Goal: Task Accomplishment & Management: Use online tool/utility

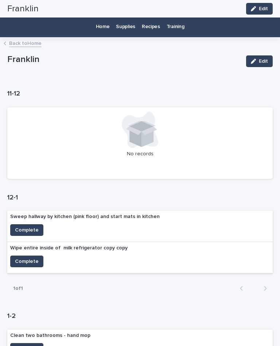
scroll to position [106, 0]
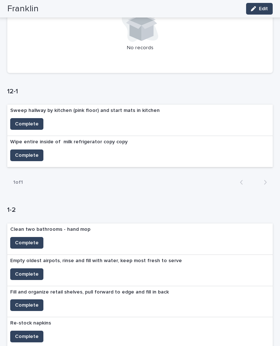
click at [26, 150] on button "Complete" at bounding box center [26, 156] width 33 height 12
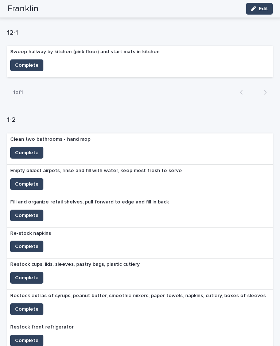
scroll to position [165, 0]
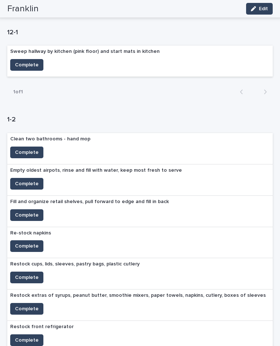
click at [24, 243] on span "Complete" at bounding box center [27, 246] width 24 height 7
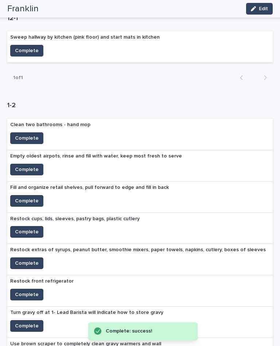
scroll to position [180, 0]
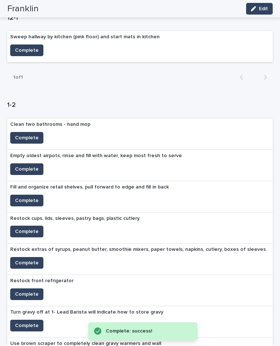
click at [23, 228] on span "Complete" at bounding box center [27, 231] width 24 height 7
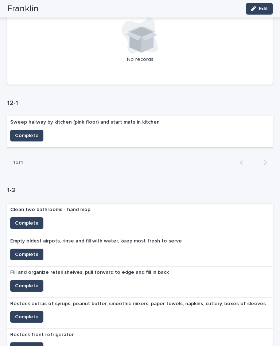
scroll to position [95, 0]
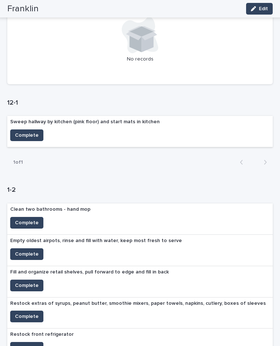
click at [26, 132] on span "Complete" at bounding box center [27, 135] width 24 height 7
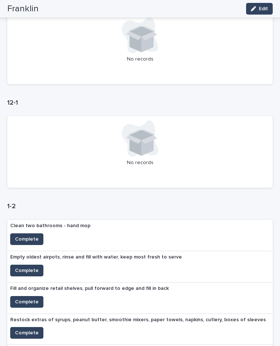
click at [28, 296] on button "Complete" at bounding box center [26, 302] width 33 height 12
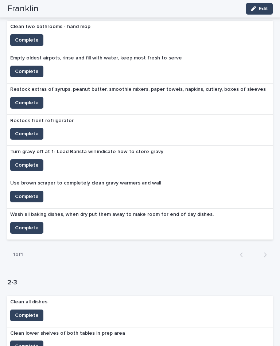
scroll to position [293, 0]
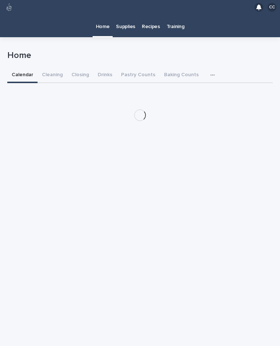
scroll to position [13, 0]
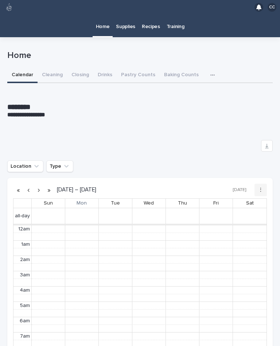
scroll to position [92, 0]
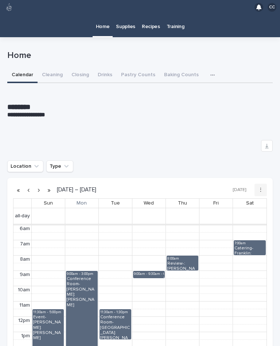
click at [85, 68] on button "Closing" at bounding box center [80, 75] width 26 height 15
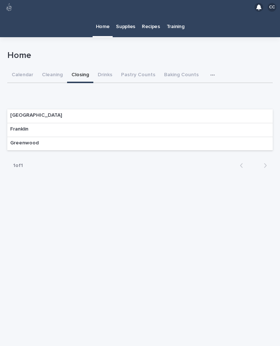
click at [29, 123] on div "Franklin" at bounding box center [19, 129] width 24 height 13
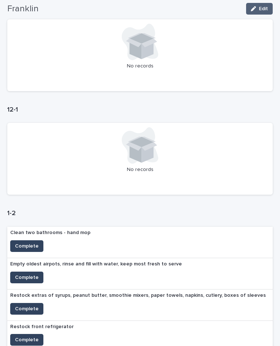
scroll to position [224, 0]
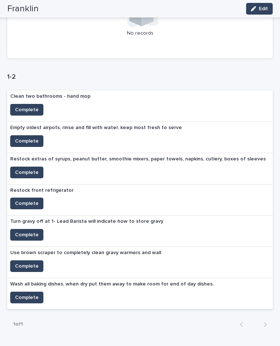
click at [32, 138] on span "Complete" at bounding box center [27, 141] width 24 height 7
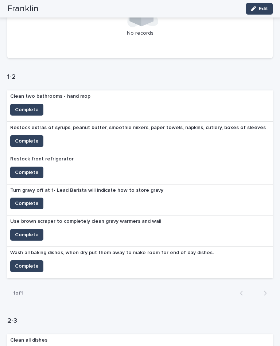
click at [25, 138] on span "Complete" at bounding box center [27, 141] width 24 height 7
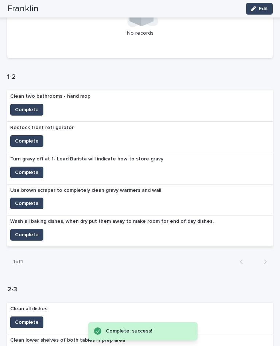
click at [26, 138] on span "Complete" at bounding box center [27, 141] width 24 height 7
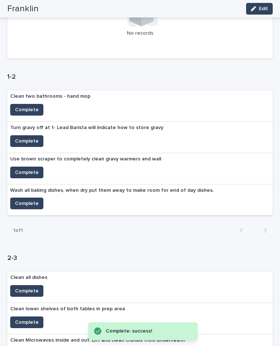
click at [23, 200] on span "Complete" at bounding box center [27, 203] width 24 height 7
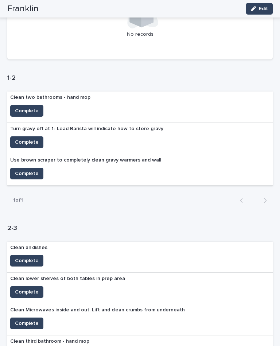
scroll to position [223, 0]
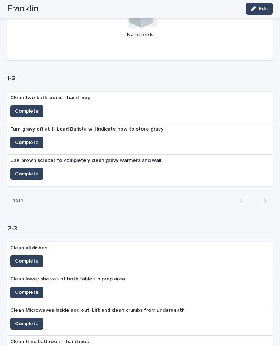
click at [32, 139] on span "Complete" at bounding box center [27, 142] width 24 height 7
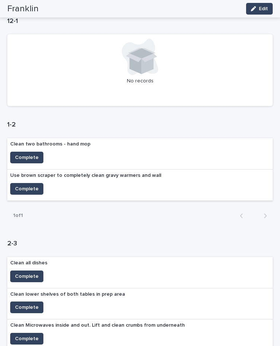
scroll to position [178, 0]
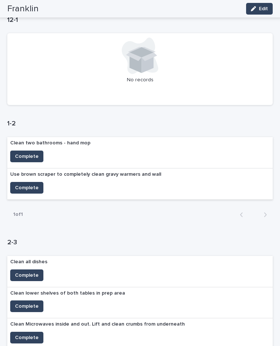
click at [27, 184] on span "Complete" at bounding box center [27, 187] width 24 height 7
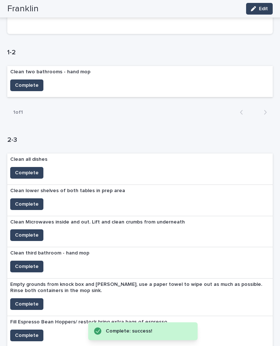
scroll to position [249, 0]
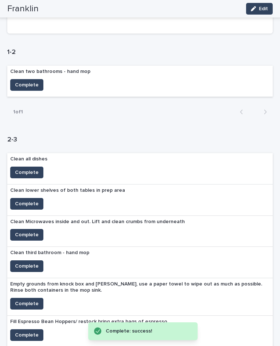
click at [28, 79] on button "Complete" at bounding box center [26, 85] width 33 height 12
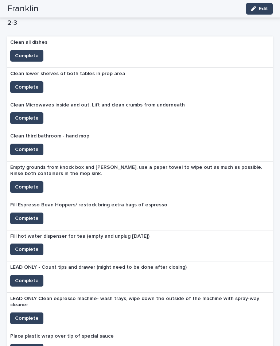
scroll to position [383, 0]
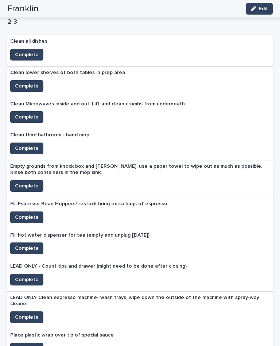
click at [29, 245] on span "Complete" at bounding box center [27, 248] width 24 height 7
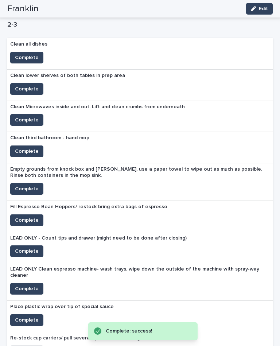
scroll to position [376, 0]
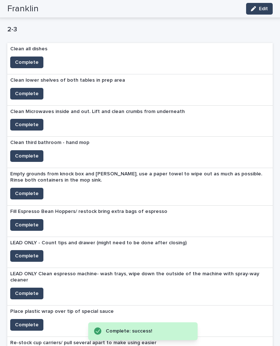
click at [29, 221] on span "Complete" at bounding box center [27, 224] width 24 height 7
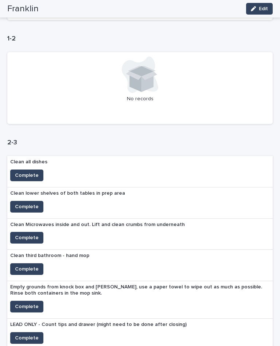
scroll to position [263, 0]
click at [25, 203] on span "Complete" at bounding box center [27, 206] width 24 height 7
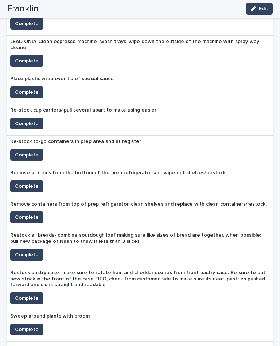
scroll to position [540, 0]
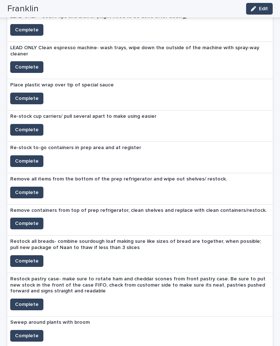
click at [21, 126] on span "Complete" at bounding box center [27, 129] width 24 height 7
click at [24, 158] on span "Complete" at bounding box center [27, 161] width 24 height 7
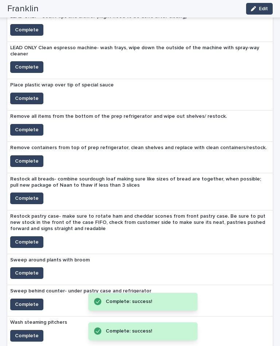
click at [18, 95] on span "Complete" at bounding box center [27, 98] width 24 height 7
click at [19, 126] on span "Complete" at bounding box center [27, 129] width 24 height 7
click at [23, 195] on span "Complete" at bounding box center [27, 198] width 24 height 7
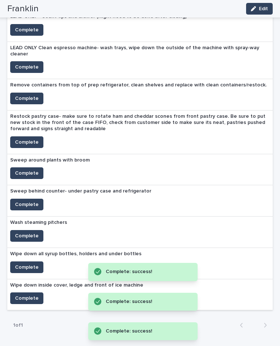
click at [18, 95] on span "Complete" at bounding box center [27, 98] width 24 height 7
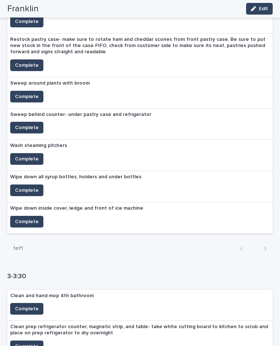
scroll to position [586, 0]
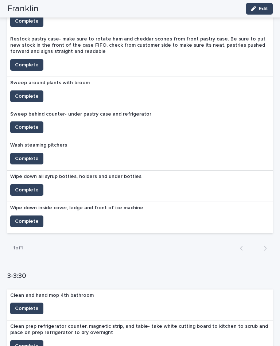
click at [20, 155] on span "Complete" at bounding box center [27, 158] width 24 height 7
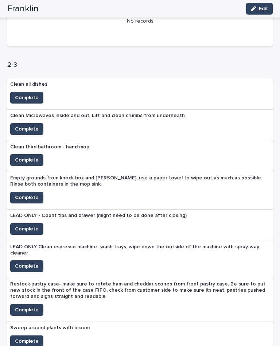
scroll to position [344, 0]
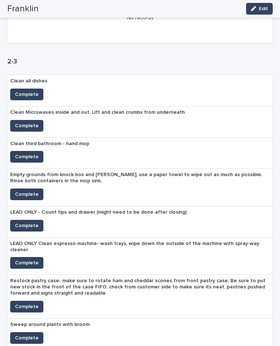
click at [27, 259] on span "Complete" at bounding box center [27, 262] width 24 height 7
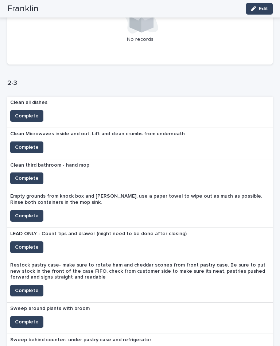
scroll to position [322, 0]
click at [30, 319] on span "Complete" at bounding box center [27, 322] width 24 height 7
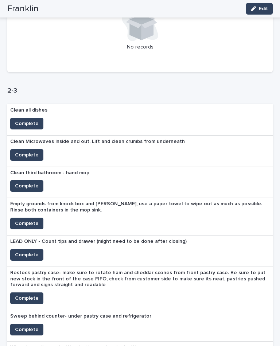
scroll to position [317, 0]
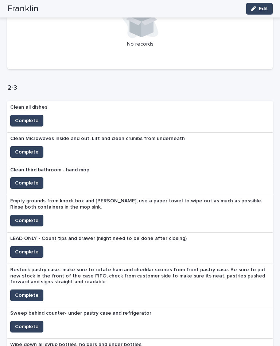
click at [26, 246] on button "Complete" at bounding box center [26, 252] width 33 height 12
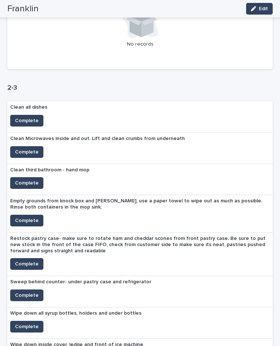
click at [25, 260] on span "Complete" at bounding box center [27, 263] width 24 height 7
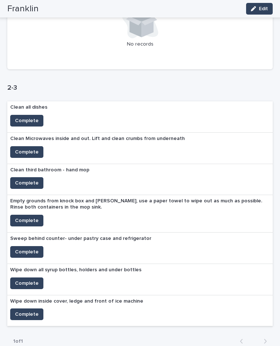
scroll to position [378, 0]
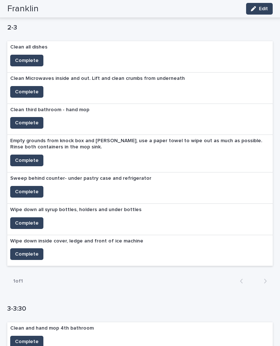
click at [27, 188] on span "Complete" at bounding box center [27, 191] width 24 height 7
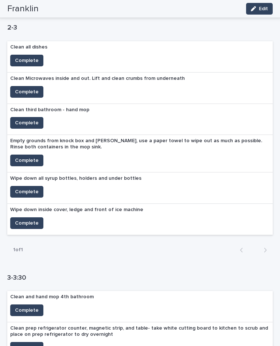
click at [27, 220] on span "Complete" at bounding box center [27, 223] width 24 height 7
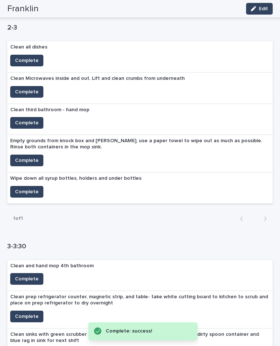
click at [26, 188] on span "Complete" at bounding box center [27, 191] width 24 height 7
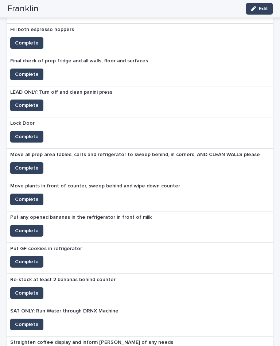
scroll to position [789, 0]
click at [32, 321] on span "Complete" at bounding box center [27, 324] width 24 height 7
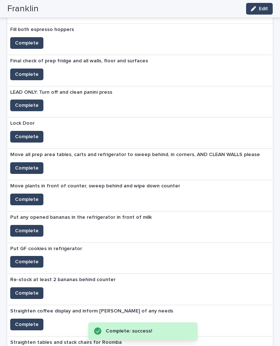
click at [28, 321] on span "Complete" at bounding box center [27, 324] width 24 height 7
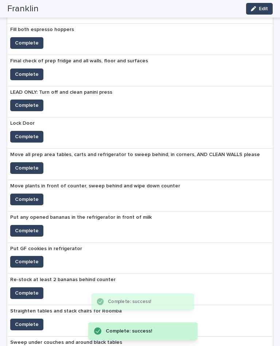
click at [32, 290] on span "Complete" at bounding box center [27, 293] width 24 height 7
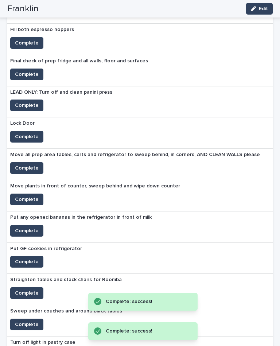
click at [32, 258] on span "Complete" at bounding box center [27, 261] width 24 height 7
click at [36, 227] on span "Complete" at bounding box center [27, 230] width 24 height 7
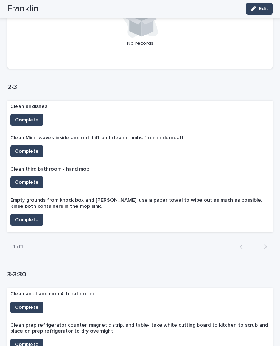
scroll to position [306, 0]
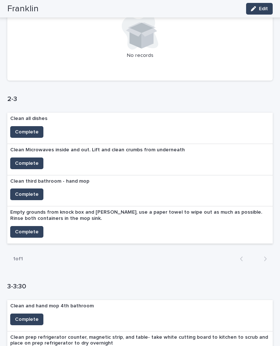
click at [22, 228] on span "Complete" at bounding box center [27, 231] width 24 height 7
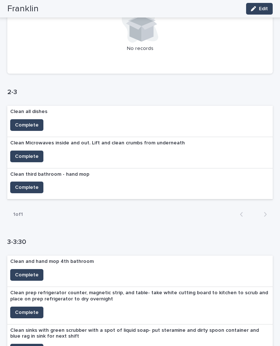
scroll to position [314, 0]
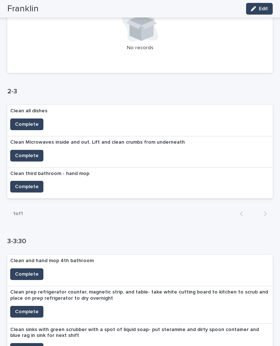
click at [31, 152] on span "Complete" at bounding box center [27, 155] width 24 height 7
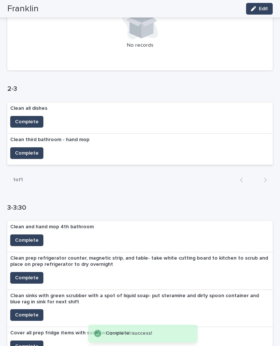
scroll to position [317, 0]
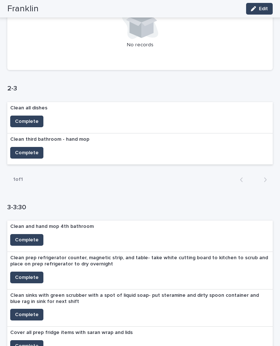
click at [21, 118] on span "Complete" at bounding box center [27, 121] width 24 height 7
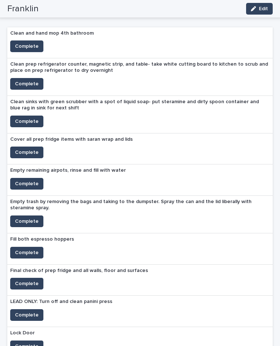
scroll to position [479, 0]
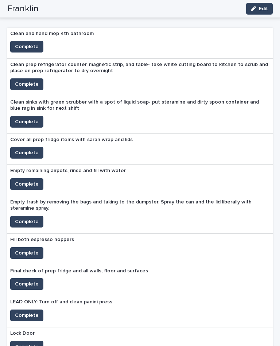
click at [31, 250] on span "Complete" at bounding box center [27, 253] width 24 height 7
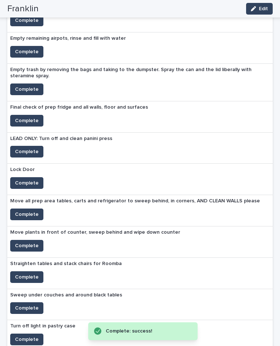
scroll to position [610, 0]
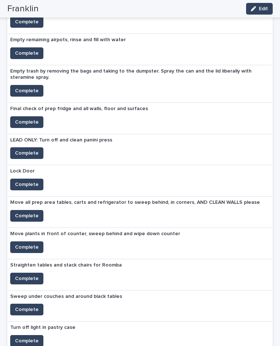
click at [33, 212] on span "Complete" at bounding box center [27, 215] width 24 height 7
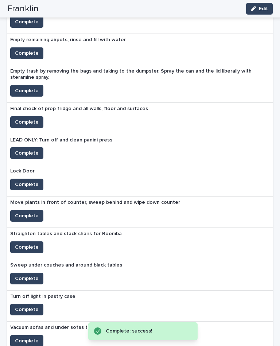
click at [27, 212] on span "Complete" at bounding box center [27, 215] width 24 height 7
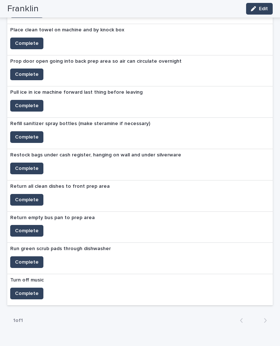
scroll to position [1189, 0]
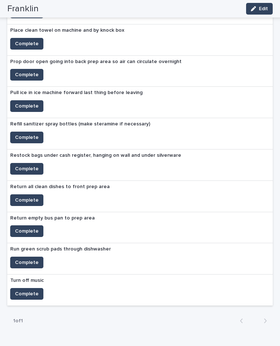
click at [31, 165] on span "Complete" at bounding box center [27, 168] width 24 height 7
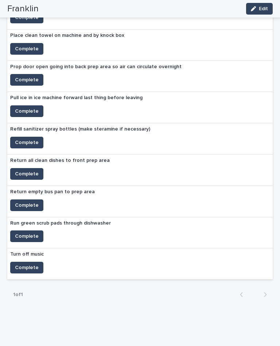
scroll to position [1158, 0]
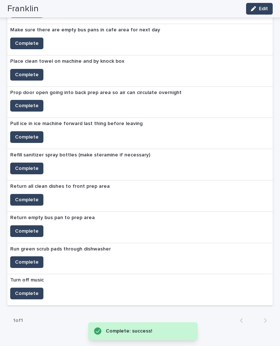
click at [32, 165] on span "Complete" at bounding box center [27, 168] width 24 height 7
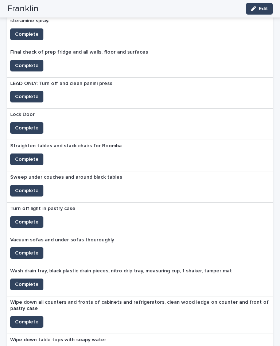
scroll to position [666, 0]
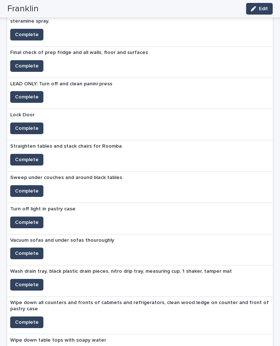
click at [31, 188] on span "Complete" at bounding box center [27, 191] width 24 height 7
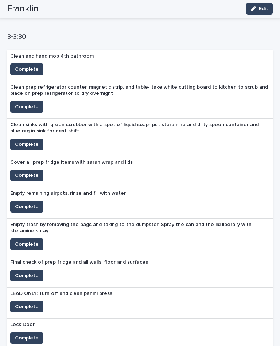
scroll to position [477, 0]
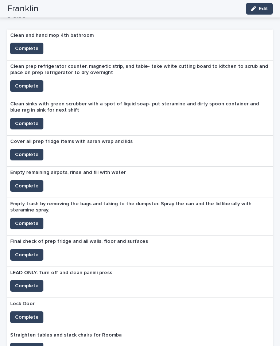
click at [31, 151] on span "Complete" at bounding box center [27, 154] width 24 height 7
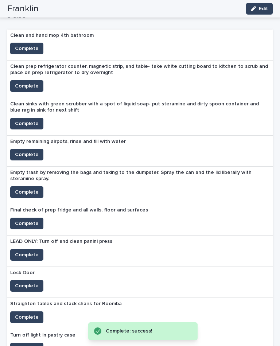
click at [35, 220] on span "Complete" at bounding box center [27, 223] width 24 height 7
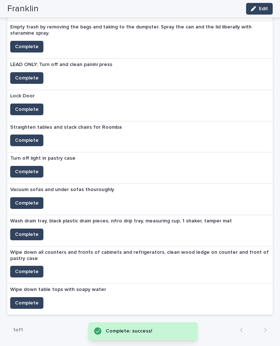
scroll to position [624, 0]
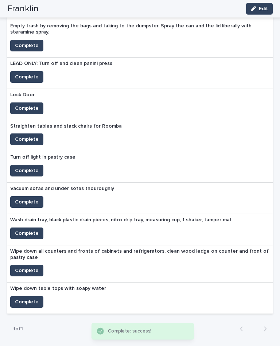
click at [31, 230] on span "Complete" at bounding box center [27, 233] width 24 height 7
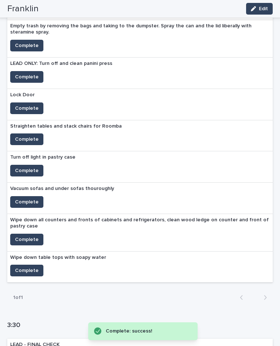
click at [23, 236] on span "Complete" at bounding box center [27, 239] width 24 height 7
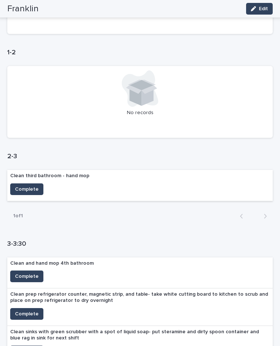
scroll to position [250, 0]
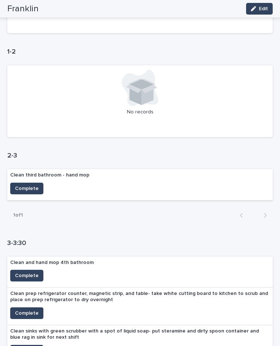
click at [22, 185] on span "Complete" at bounding box center [27, 188] width 24 height 7
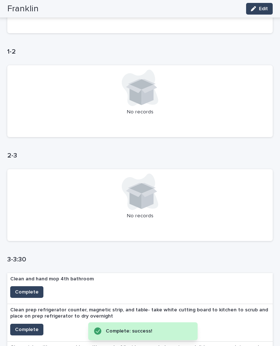
click at [28, 289] on span "Complete" at bounding box center [27, 292] width 24 height 7
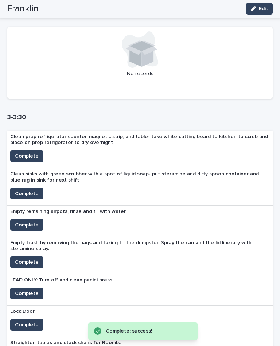
scroll to position [405, 0]
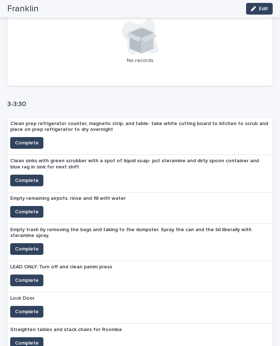
click at [30, 206] on button "Complete" at bounding box center [26, 212] width 33 height 12
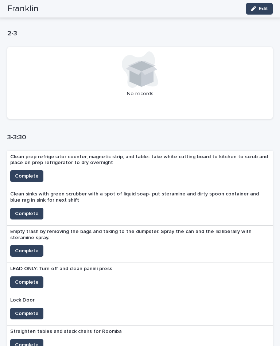
scroll to position [370, 0]
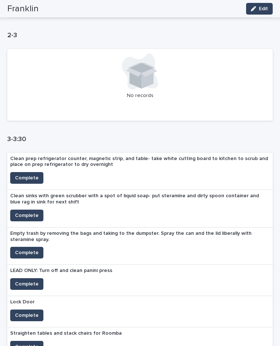
click at [13, 172] on button "Complete" at bounding box center [26, 178] width 33 height 12
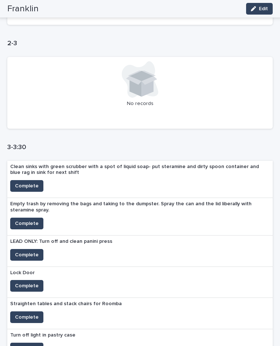
scroll to position [362, 0]
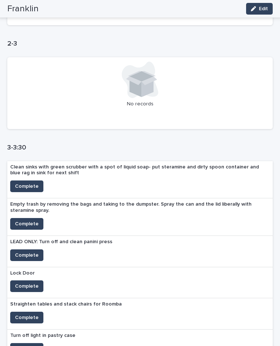
click at [24, 218] on button "Complete" at bounding box center [26, 224] width 33 height 12
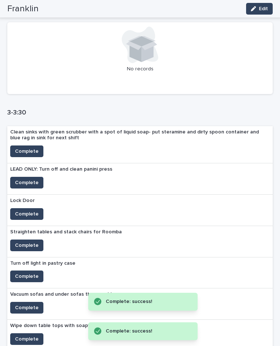
scroll to position [408, 0]
